Goal: Register for event/course: Register for event/course

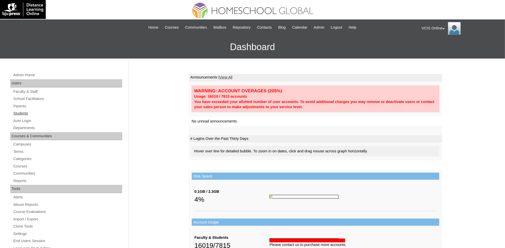
click at [24, 112] on link "Students" at bounding box center [67, 113] width 109 height 6
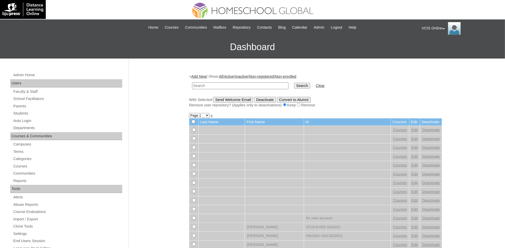
click at [203, 87] on input "text" at bounding box center [240, 85] width 96 height 7
type input "VCIS015-4A-SA2025"
click at [294, 83] on input "Search" at bounding box center [302, 86] width 16 height 6
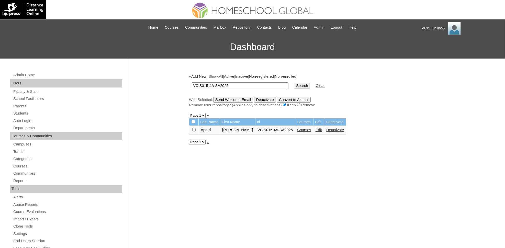
click at [297, 128] on link "Courses" at bounding box center [304, 130] width 14 height 4
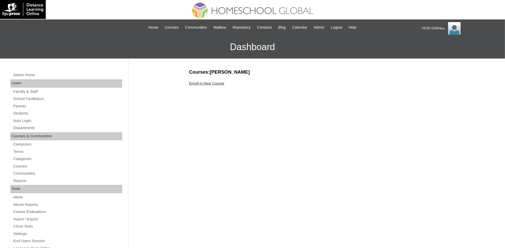
click at [214, 84] on link "Enroll in New Course" at bounding box center [206, 83] width 35 height 4
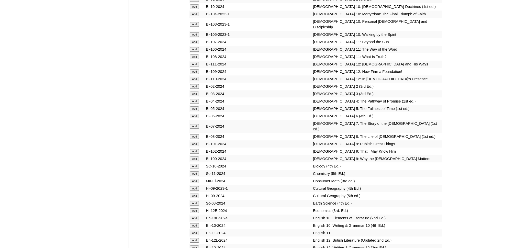
scroll to position [990, 0]
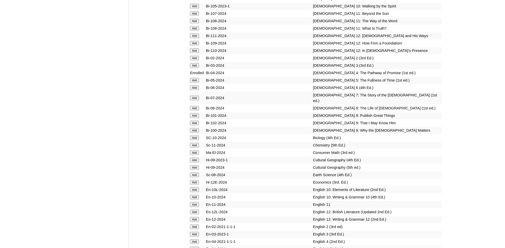
scroll to position [1170, 0]
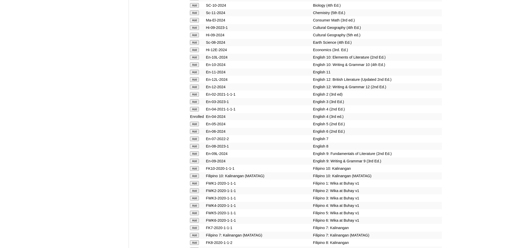
scroll to position [1274, 0]
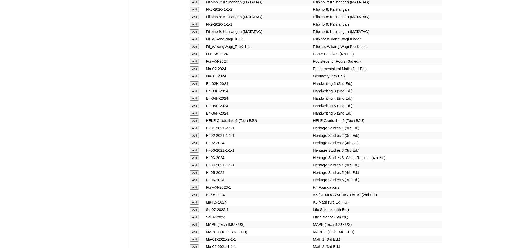
scroll to position [1536, 0]
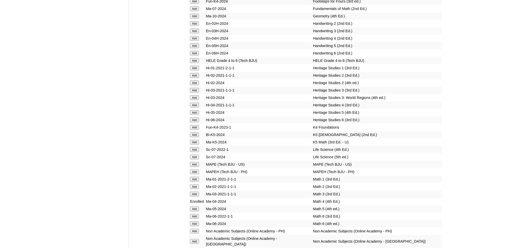
scroll to position [1615, 0]
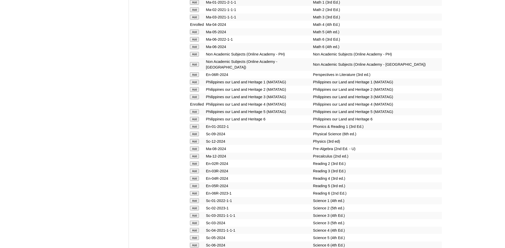
scroll to position [1773, 0]
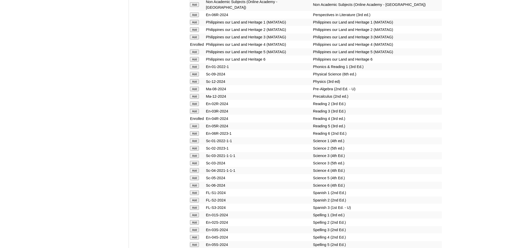
scroll to position [1842, 0]
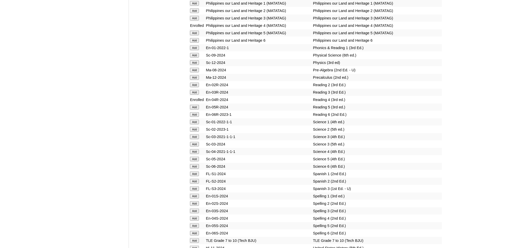
drag, startPoint x: 196, startPoint y: 58, endPoint x: 196, endPoint y: 63, distance: 5.6
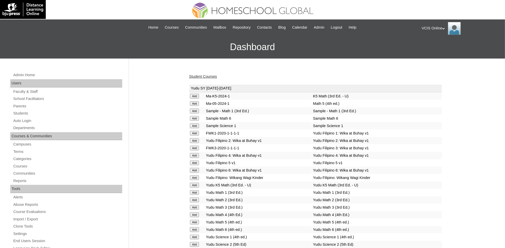
click at [209, 76] on link "Student Courses" at bounding box center [203, 76] width 28 height 4
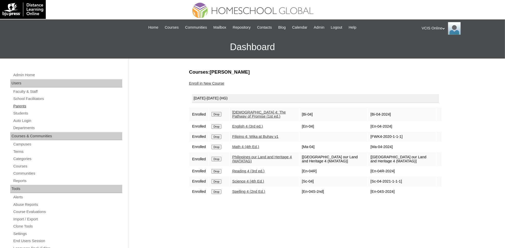
click at [25, 106] on link "Parents" at bounding box center [67, 106] width 109 height 6
